Goal: Information Seeking & Learning: Learn about a topic

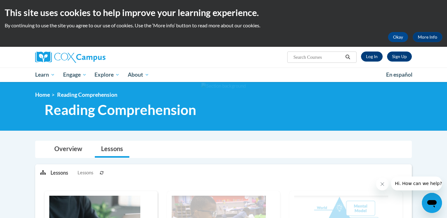
click at [374, 59] on link "Log In" at bounding box center [372, 56] width 22 height 10
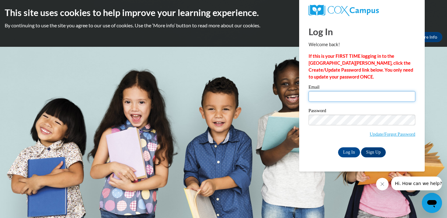
type input "johnstonek47@gmail.com"
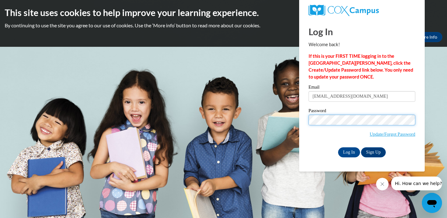
click at [348, 151] on input "Log In" at bounding box center [349, 152] width 22 height 10
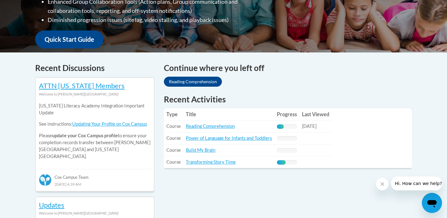
scroll to position [218, 0]
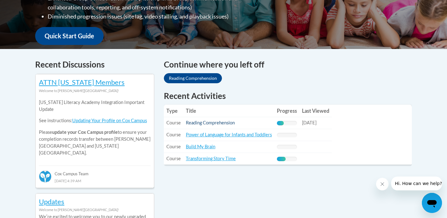
click at [197, 121] on link "Reading Comprehension" at bounding box center [210, 122] width 49 height 5
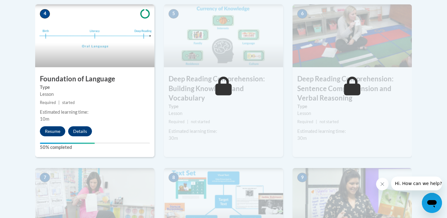
scroll to position [372, 0]
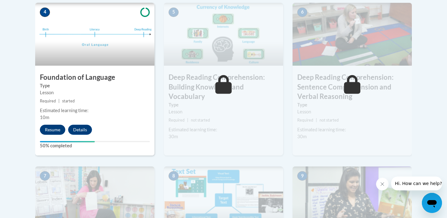
click at [58, 128] on button "Resume" at bounding box center [52, 130] width 25 height 10
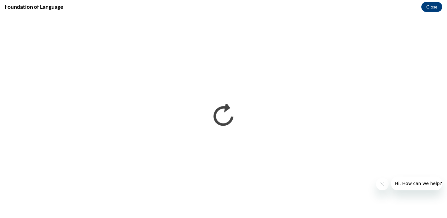
scroll to position [0, 0]
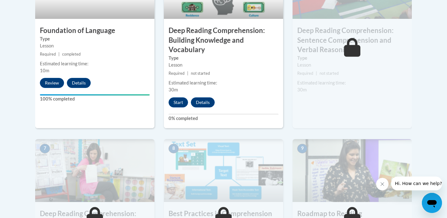
scroll to position [419, 0]
click at [179, 104] on button "Start" at bounding box center [178, 102] width 19 height 10
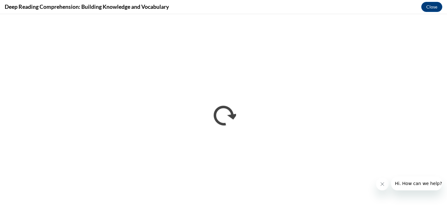
scroll to position [0, 0]
